Goal: Check status: Check status

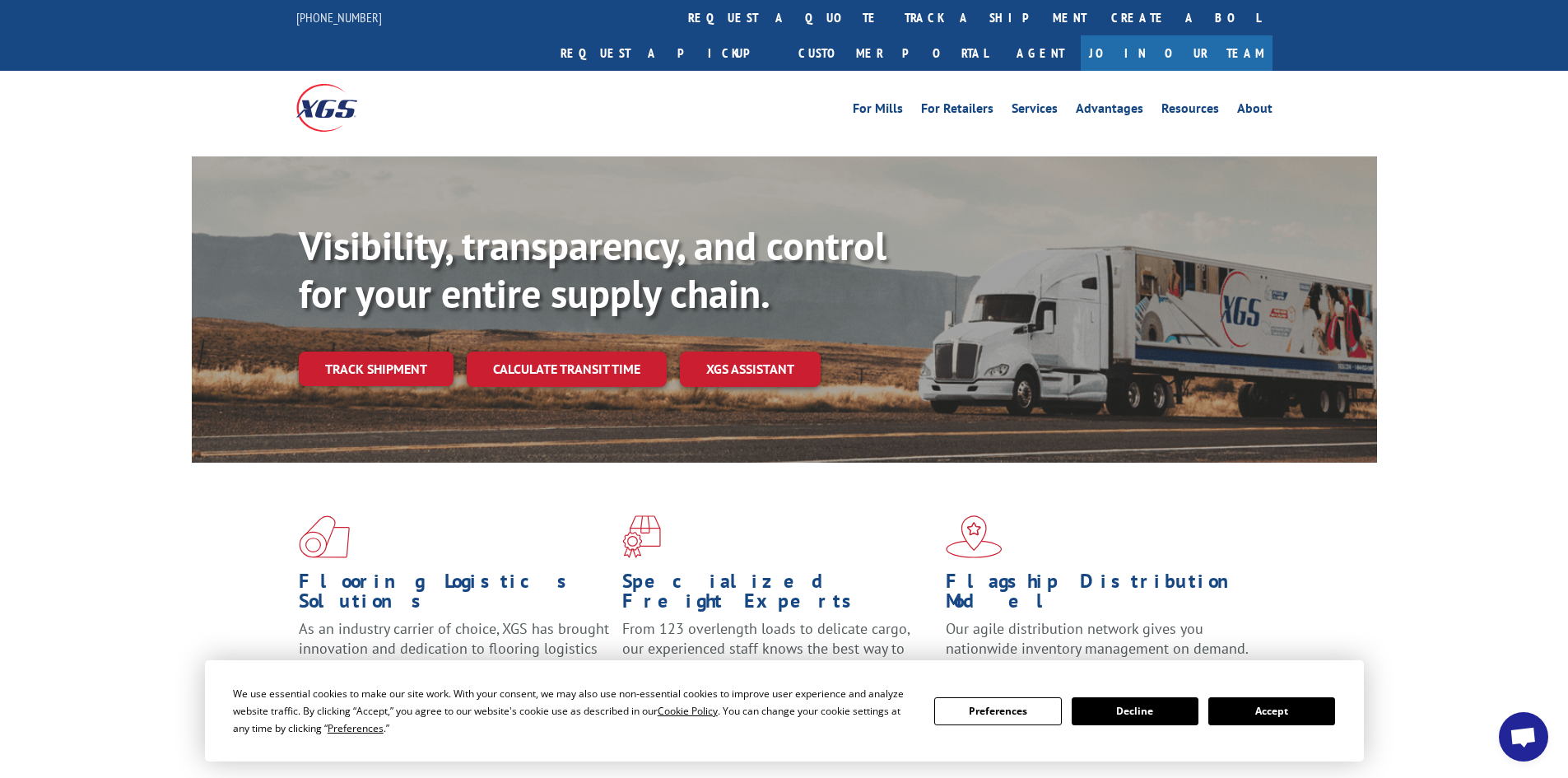
click at [1249, 711] on button "Accept" at bounding box center [1270, 710] width 126 height 28
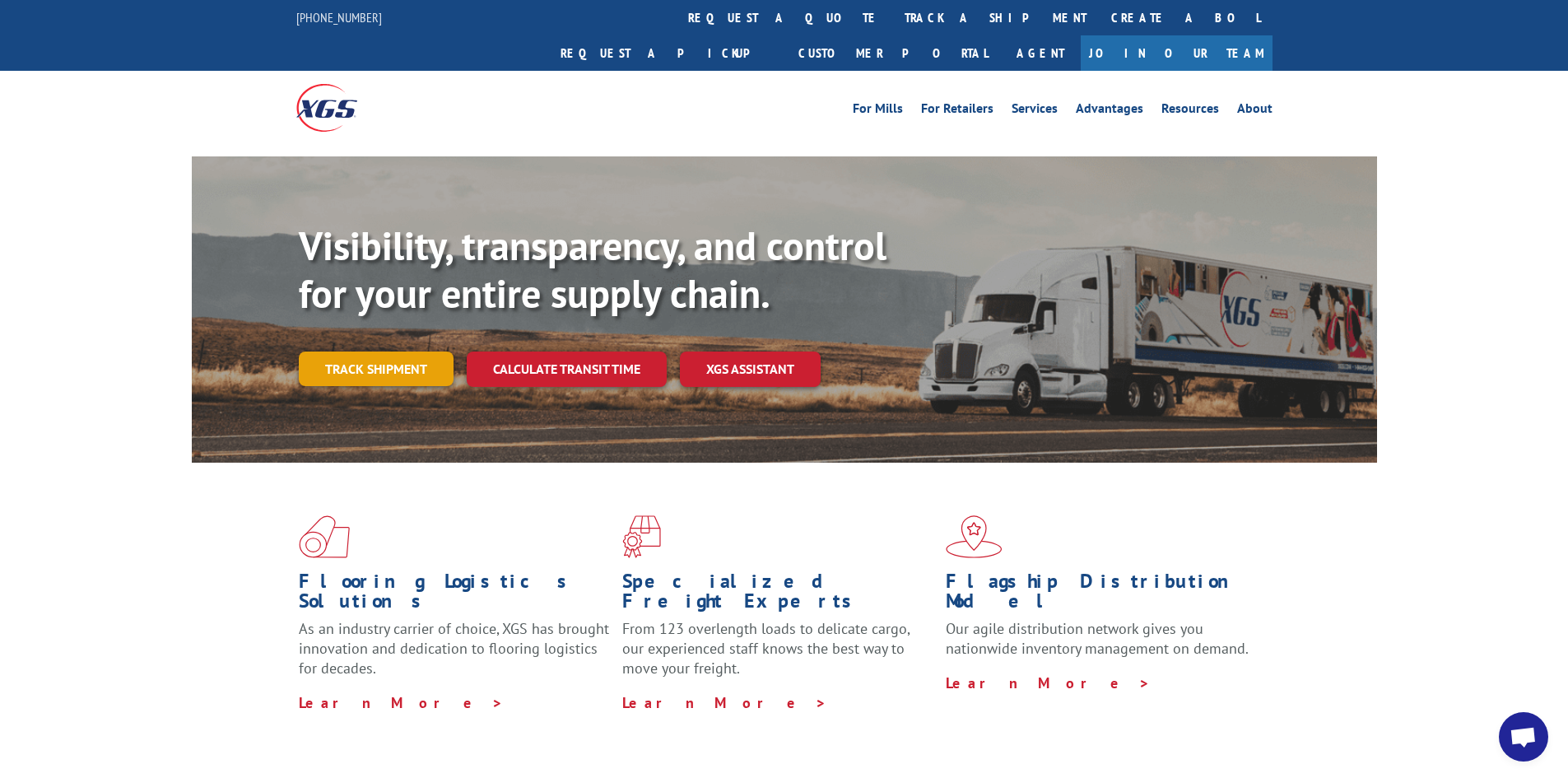
click at [336, 352] on link "Track shipment" at bounding box center [376, 369] width 155 height 34
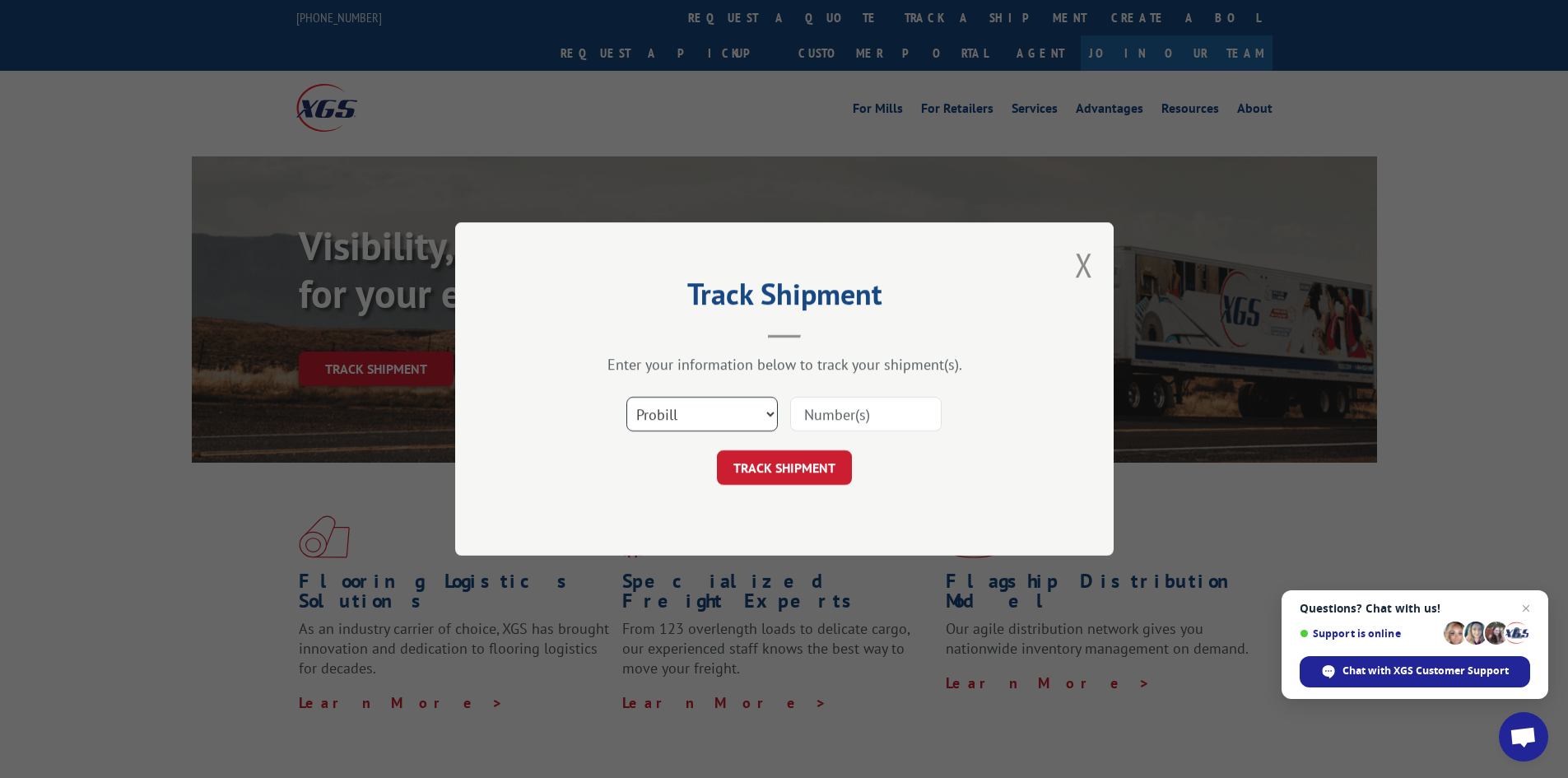
click at [658, 406] on select "Select category... Probill BOL PO" at bounding box center [702, 414] width 151 height 34
select select "bol"
click at [627, 397] on select "Select category... Probill BOL PO" at bounding box center [702, 414] width 151 height 34
paste input "5158090"
type input "5158090"
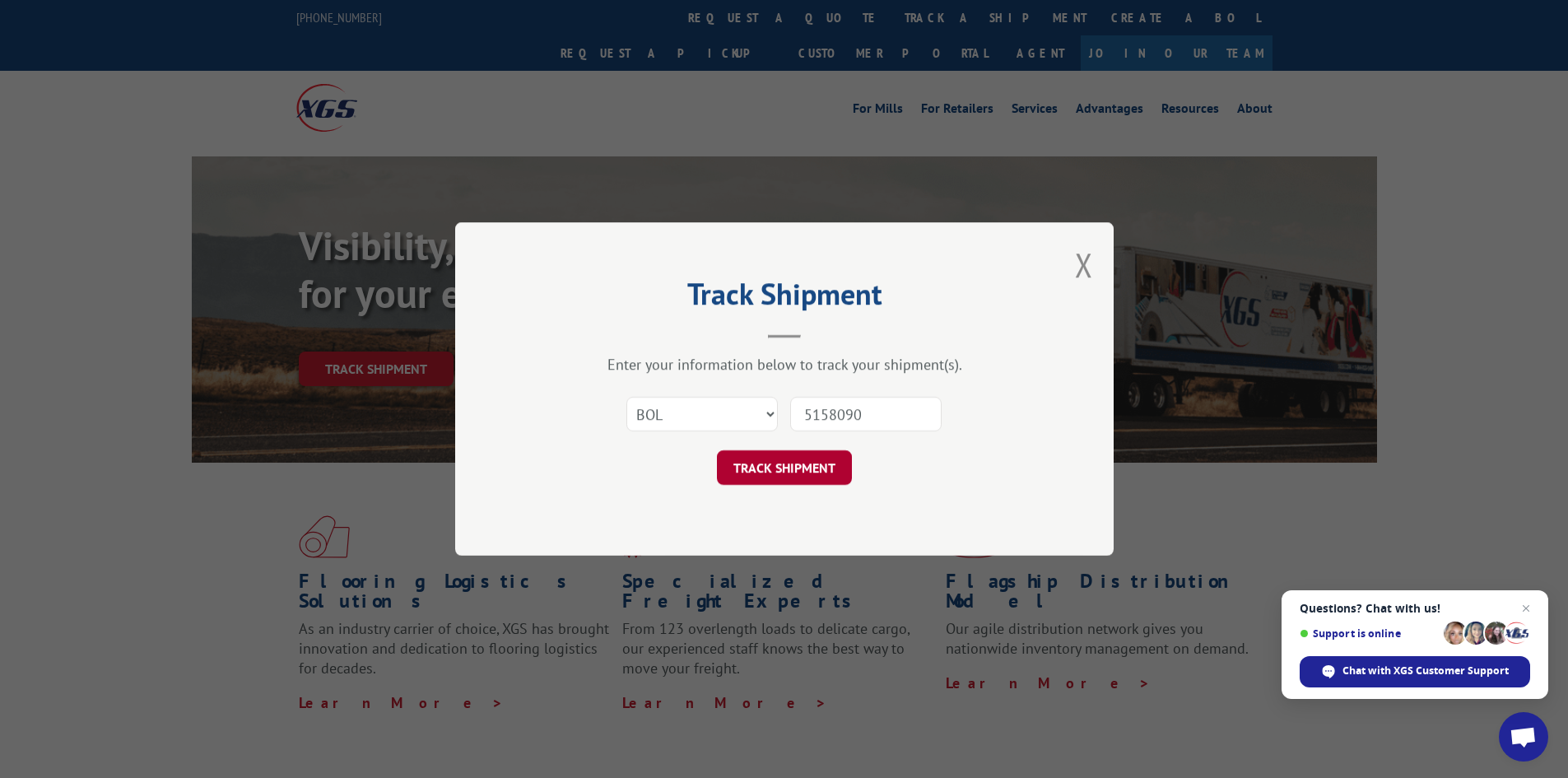
click at [780, 460] on button "TRACK SHIPMENT" at bounding box center [784, 467] width 135 height 34
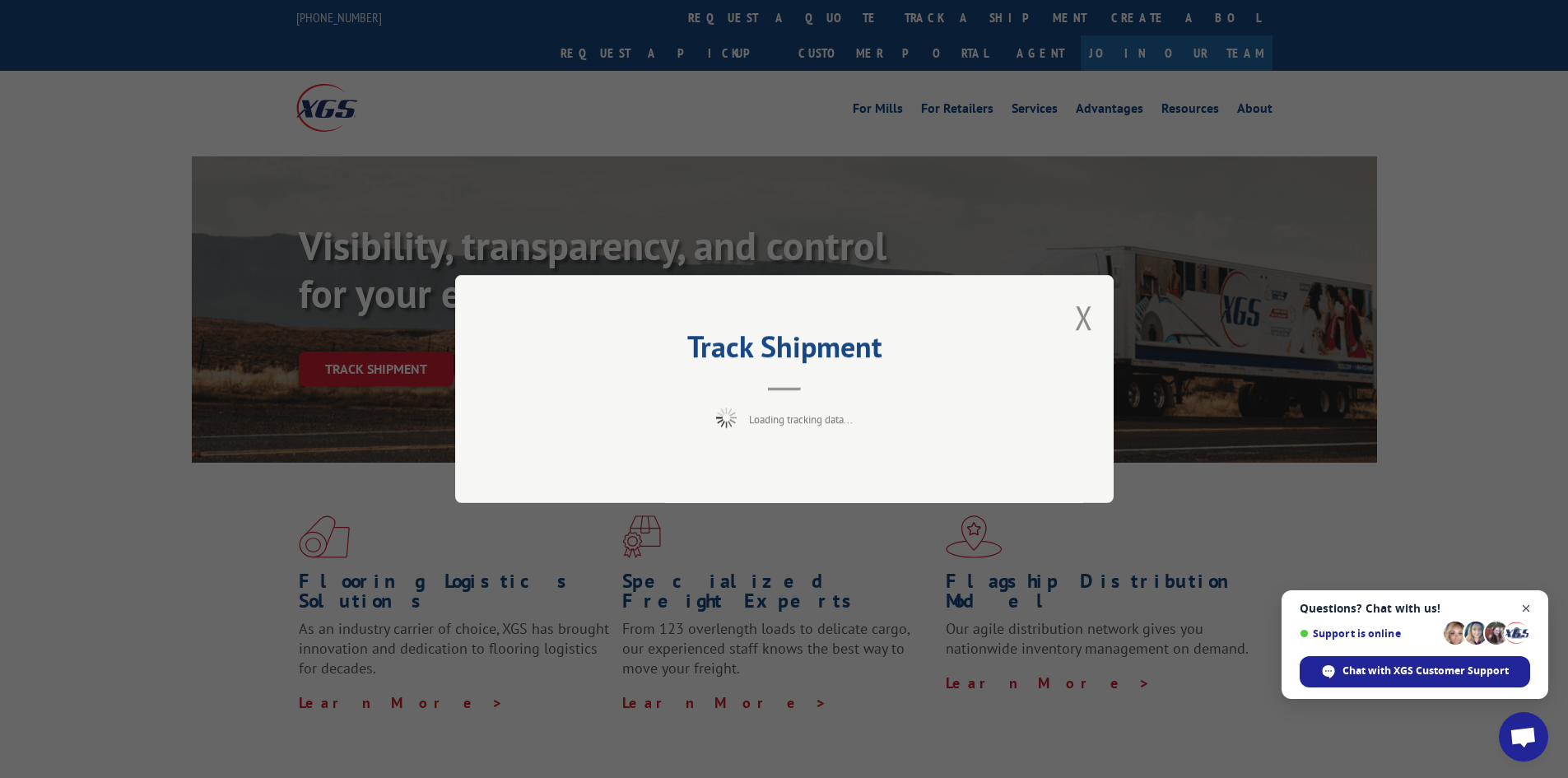
click at [1524, 602] on span "Open chat" at bounding box center [1526, 609] width 21 height 21
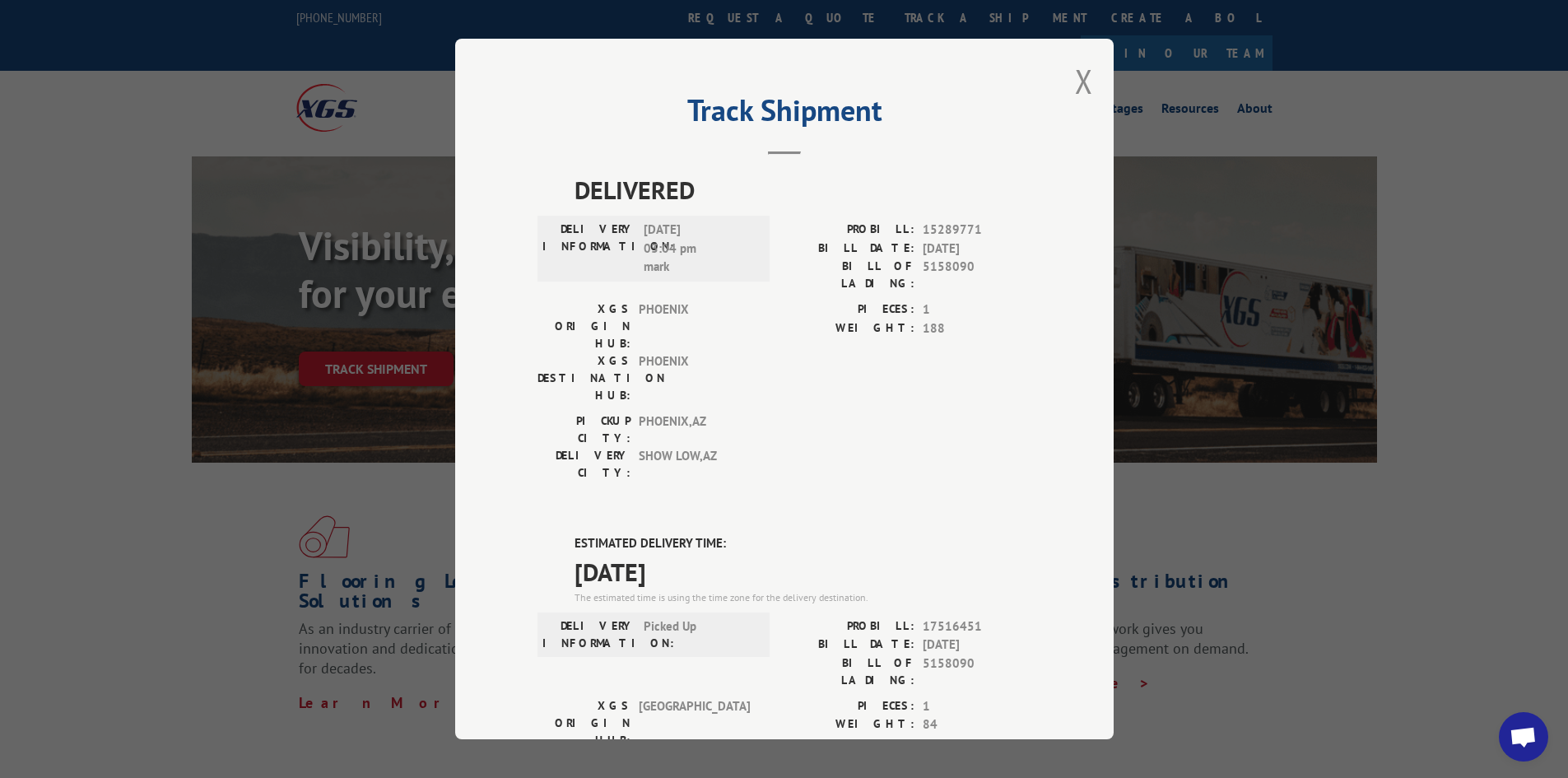
scroll to position [83, 0]
